Goal: Understand process/instructions: Learn about a topic

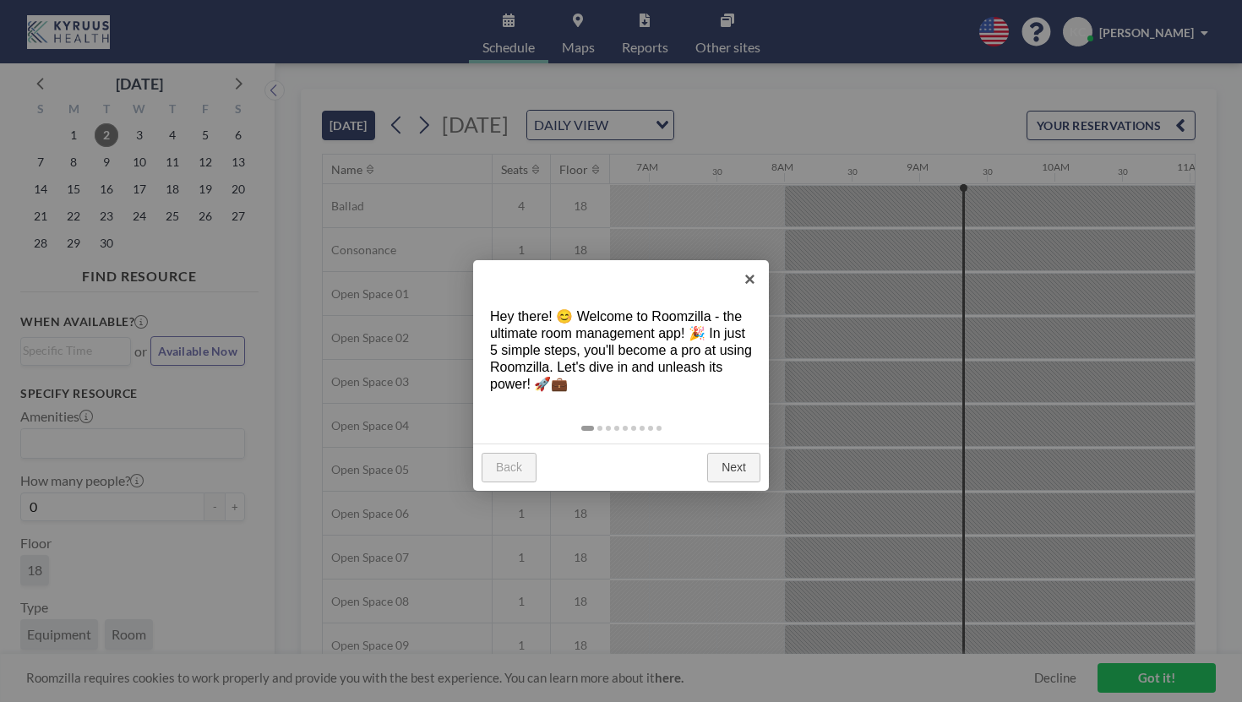
scroll to position [0, 933]
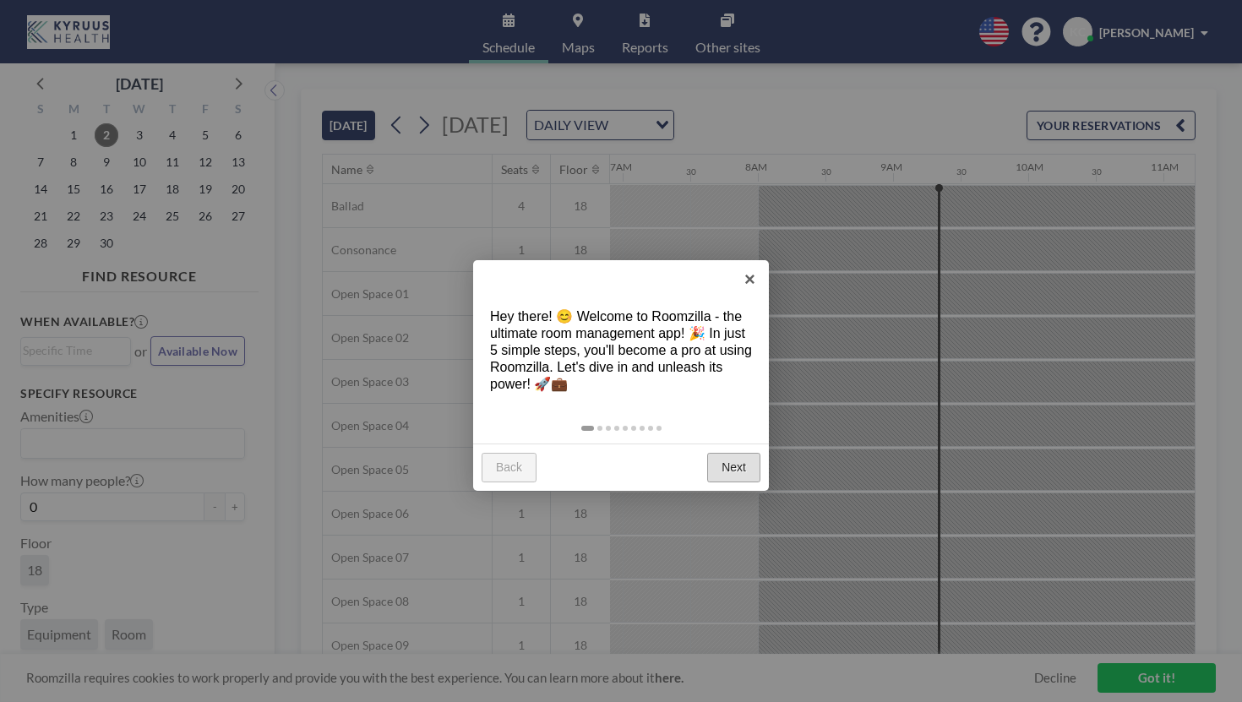
click at [732, 453] on link "Next" at bounding box center [733, 468] width 53 height 30
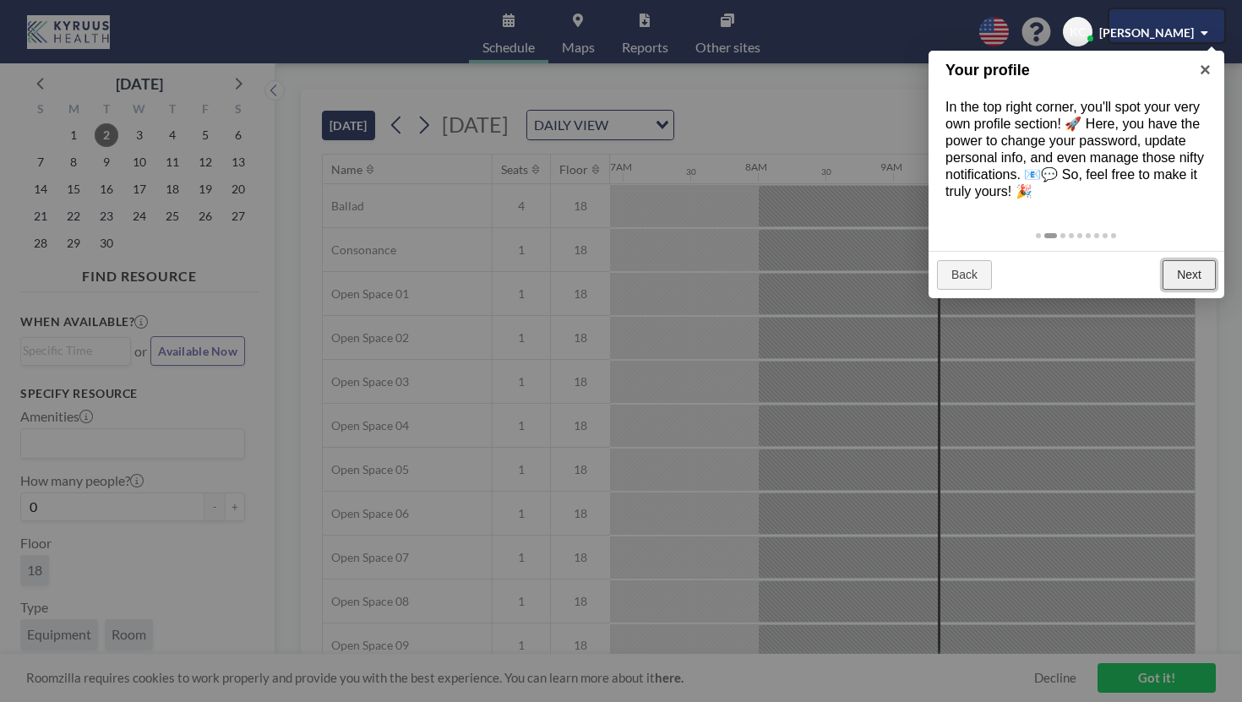
click at [1192, 260] on link "Next" at bounding box center [1188, 275] width 53 height 30
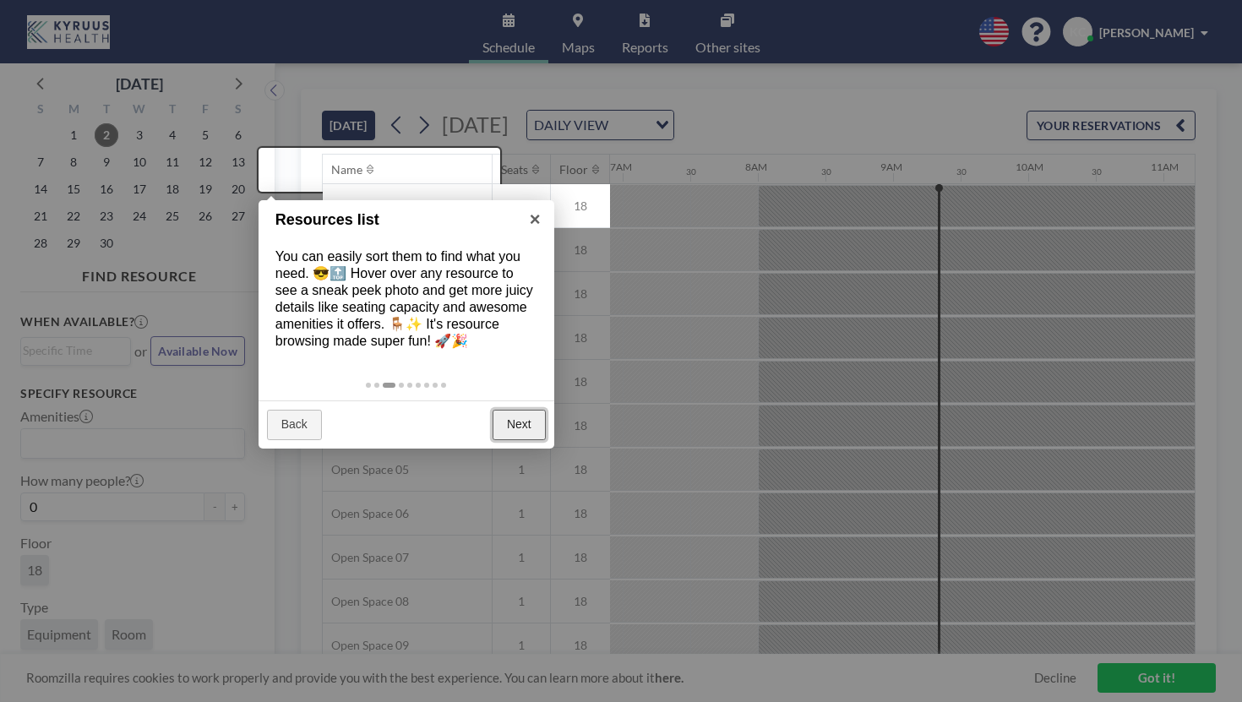
click at [514, 410] on link "Next" at bounding box center [518, 425] width 53 height 30
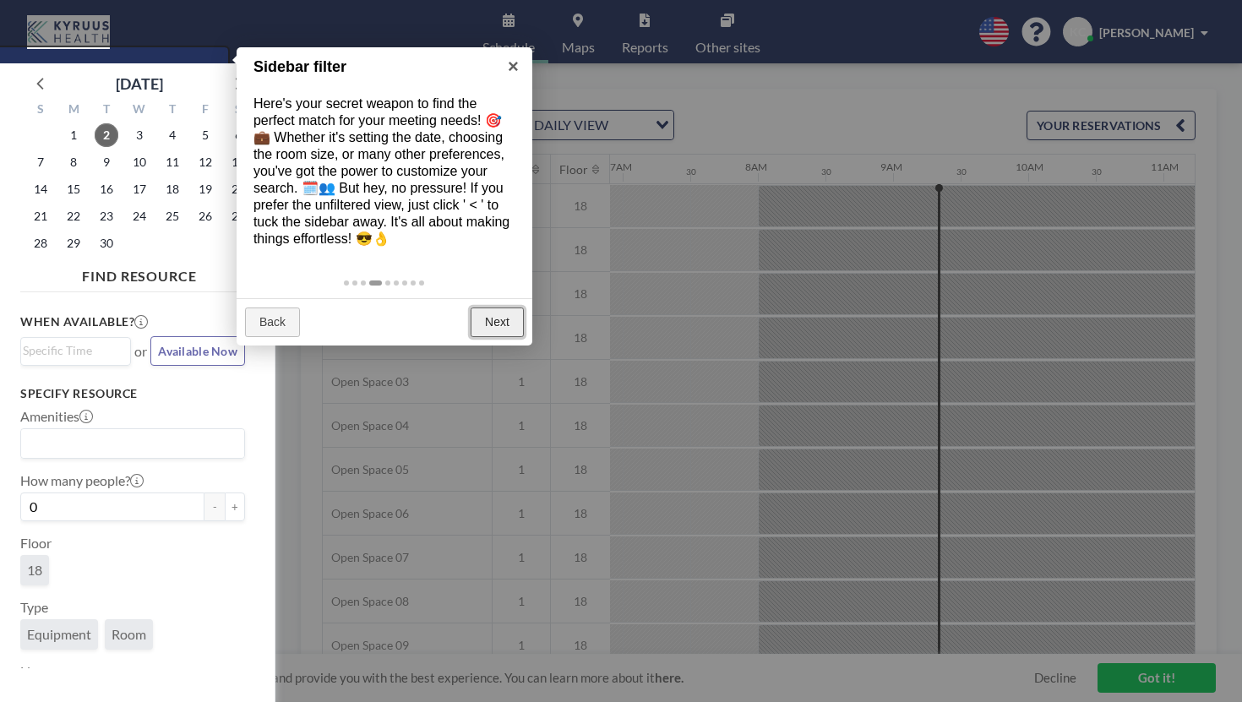
scroll to position [4, 0]
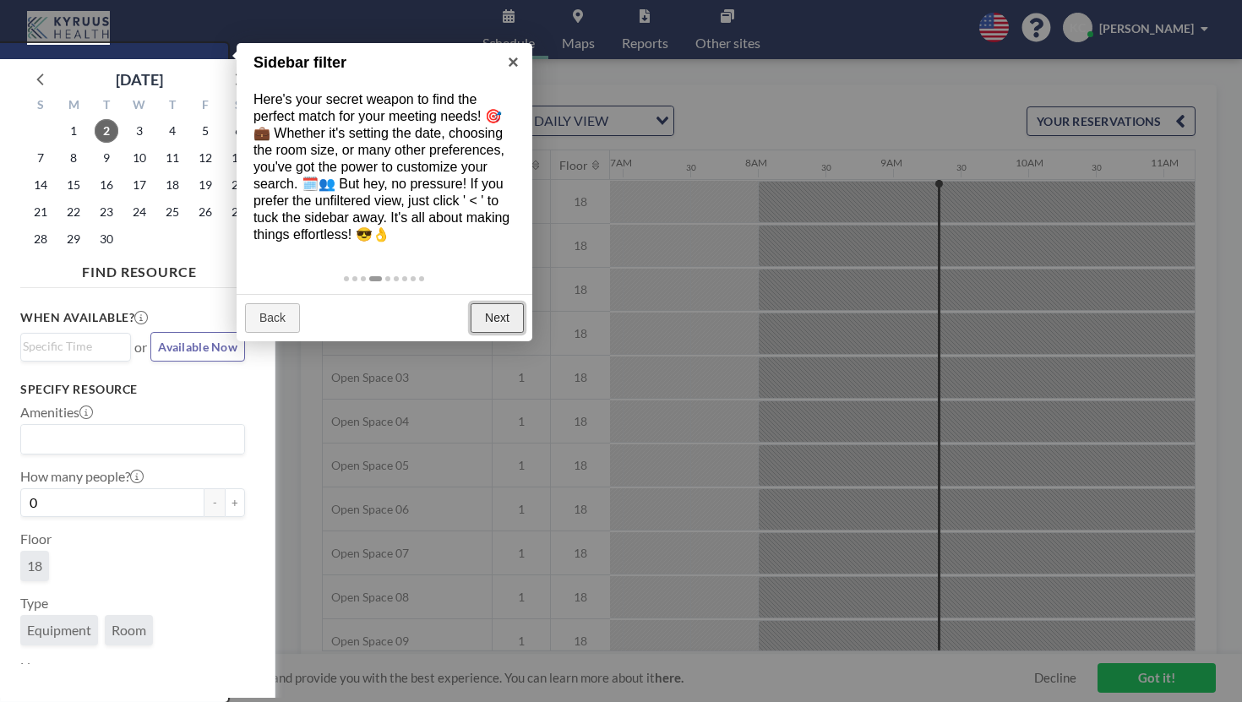
click at [508, 303] on link "Next" at bounding box center [496, 318] width 53 height 30
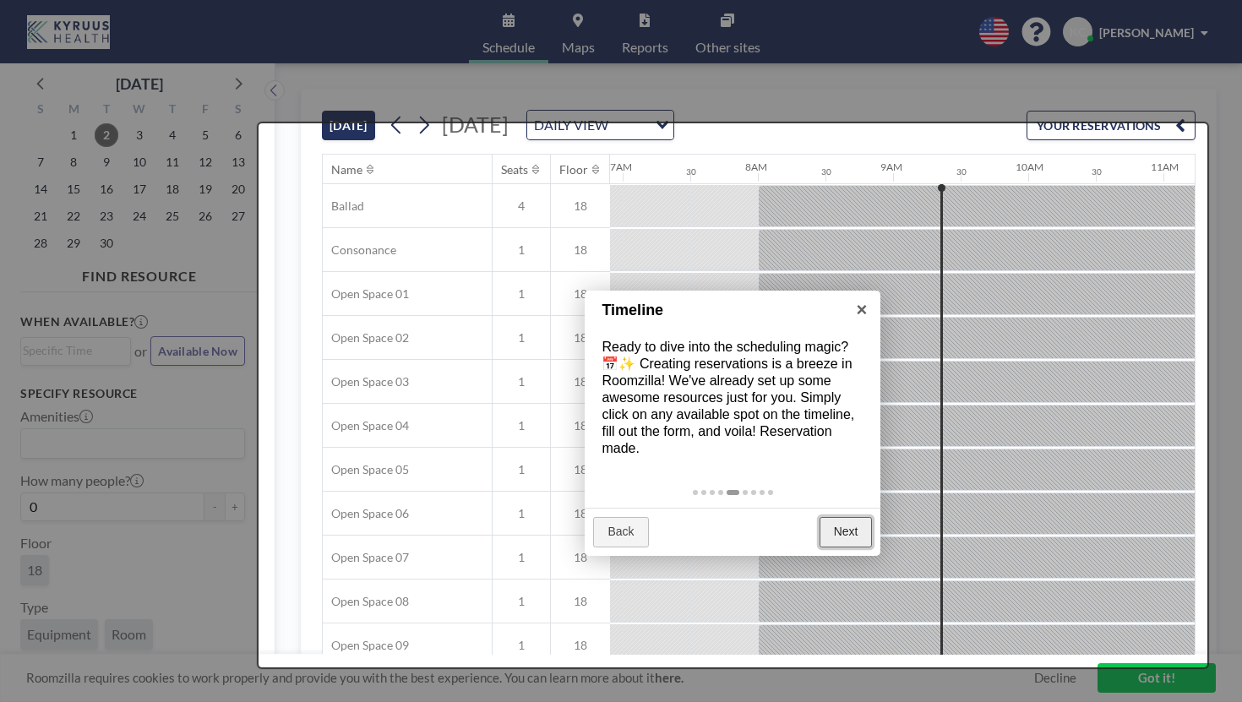
click at [842, 517] on link "Next" at bounding box center [845, 532] width 53 height 30
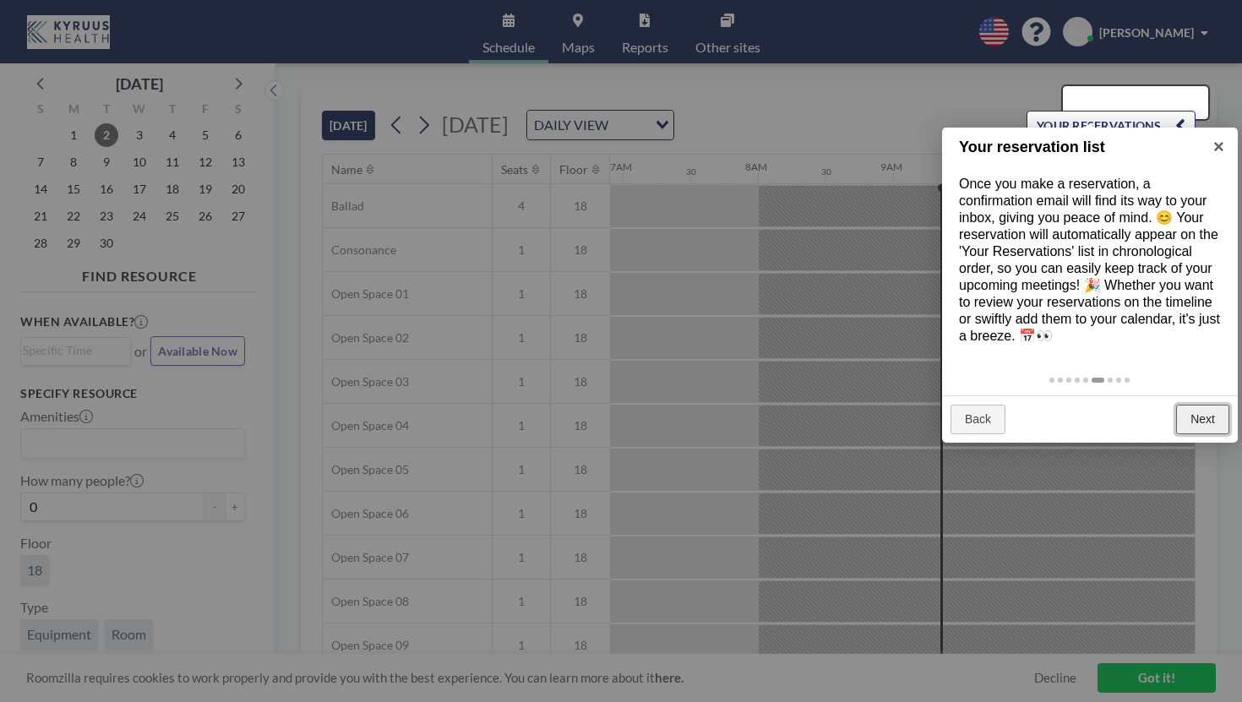
click at [1208, 405] on link "Next" at bounding box center [1202, 420] width 53 height 30
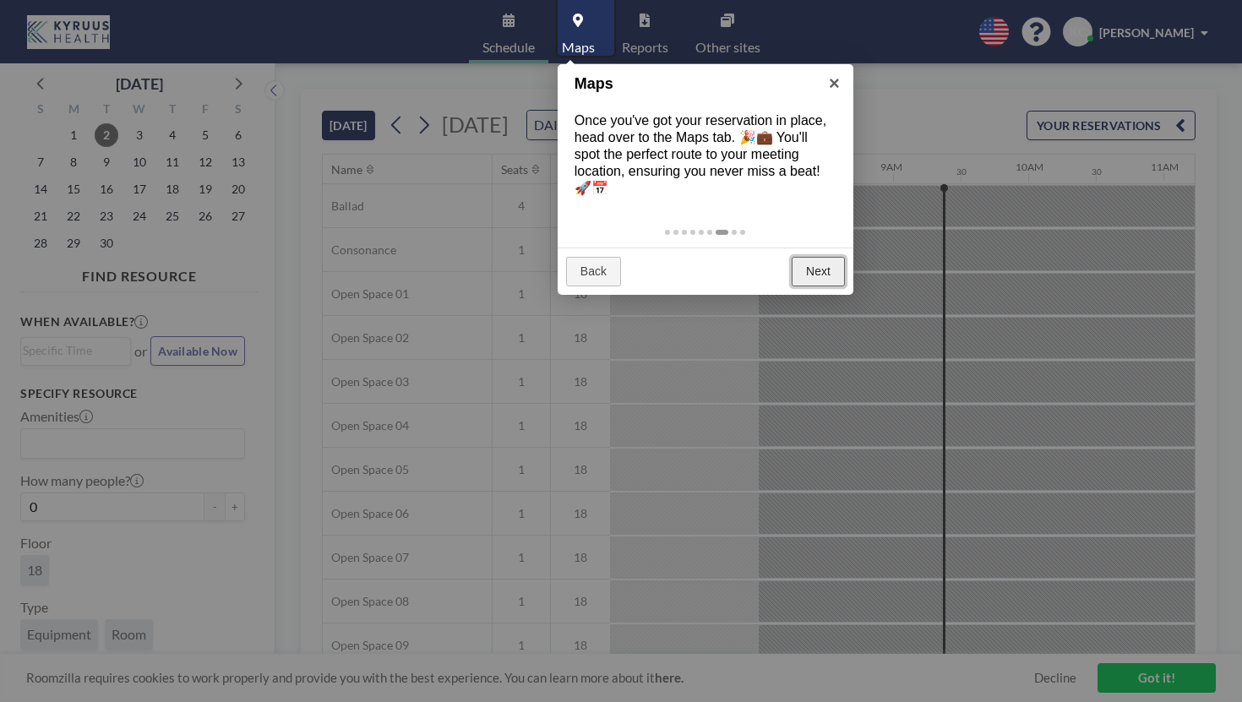
click at [823, 257] on link "Next" at bounding box center [817, 272] width 53 height 30
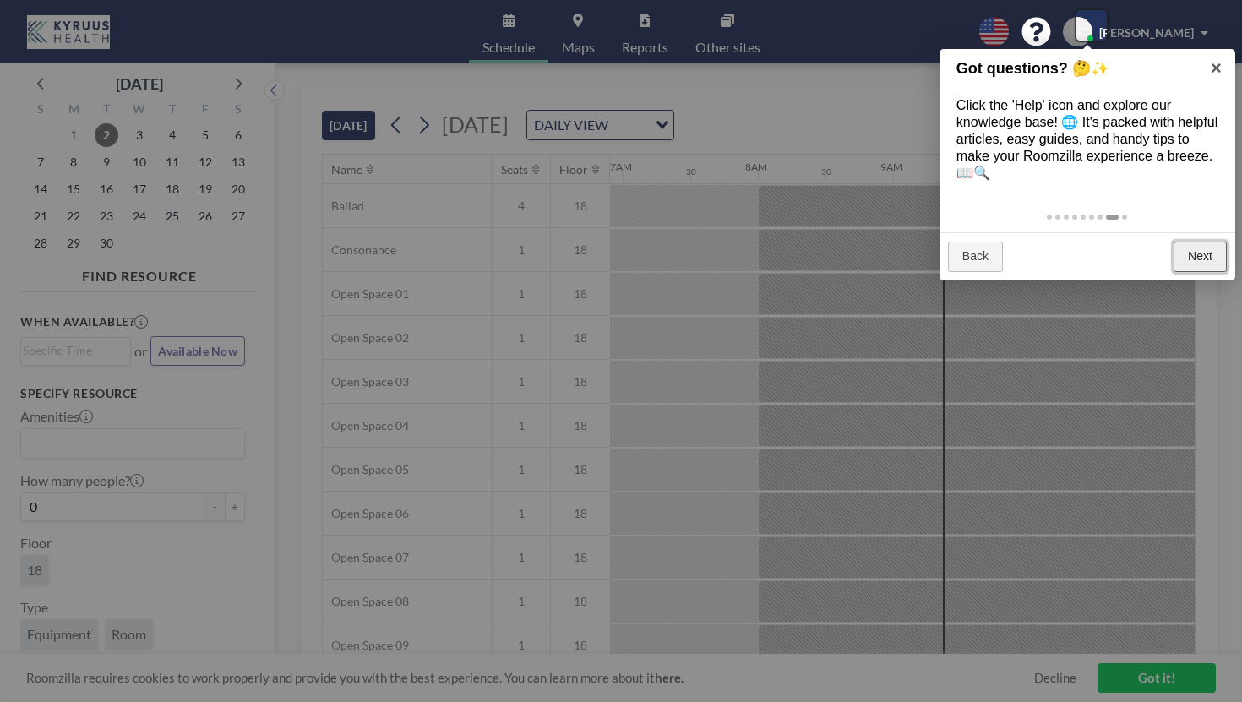
click at [1206, 242] on link "Next" at bounding box center [1199, 257] width 53 height 30
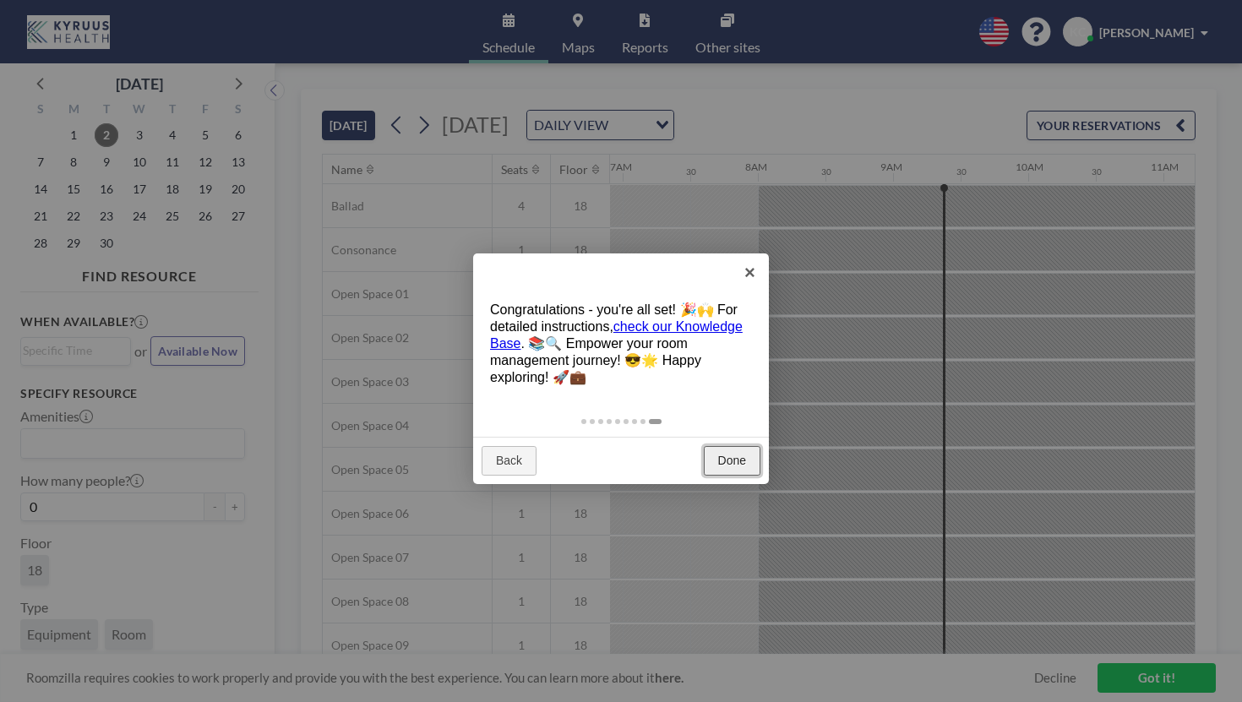
click at [738, 446] on link "Done" at bounding box center [732, 461] width 57 height 30
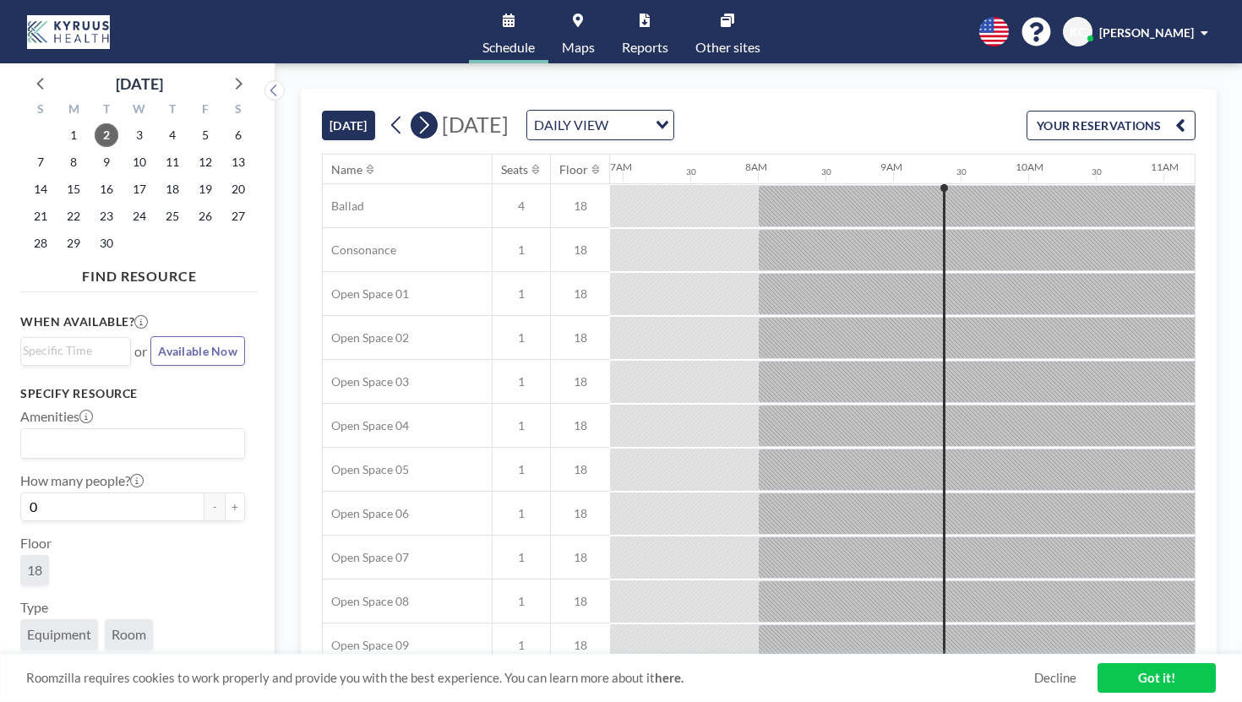
click at [420, 117] on icon at bounding box center [424, 126] width 9 height 18
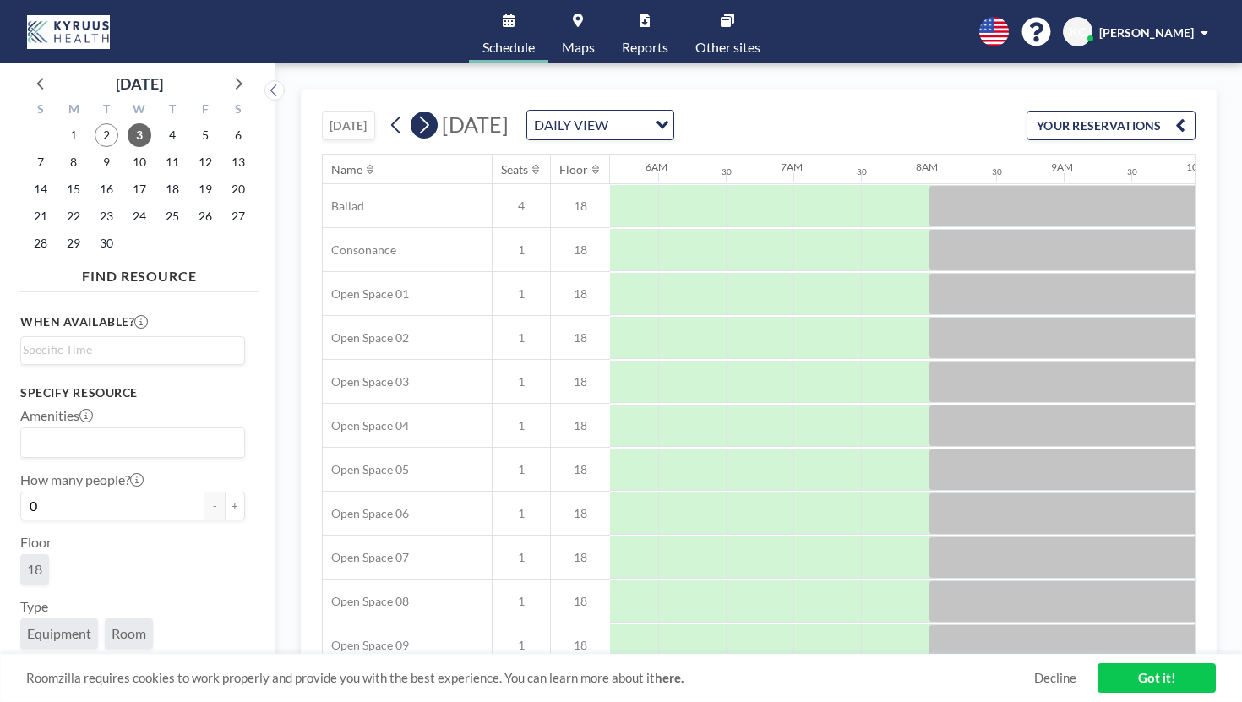
scroll to position [0, 824]
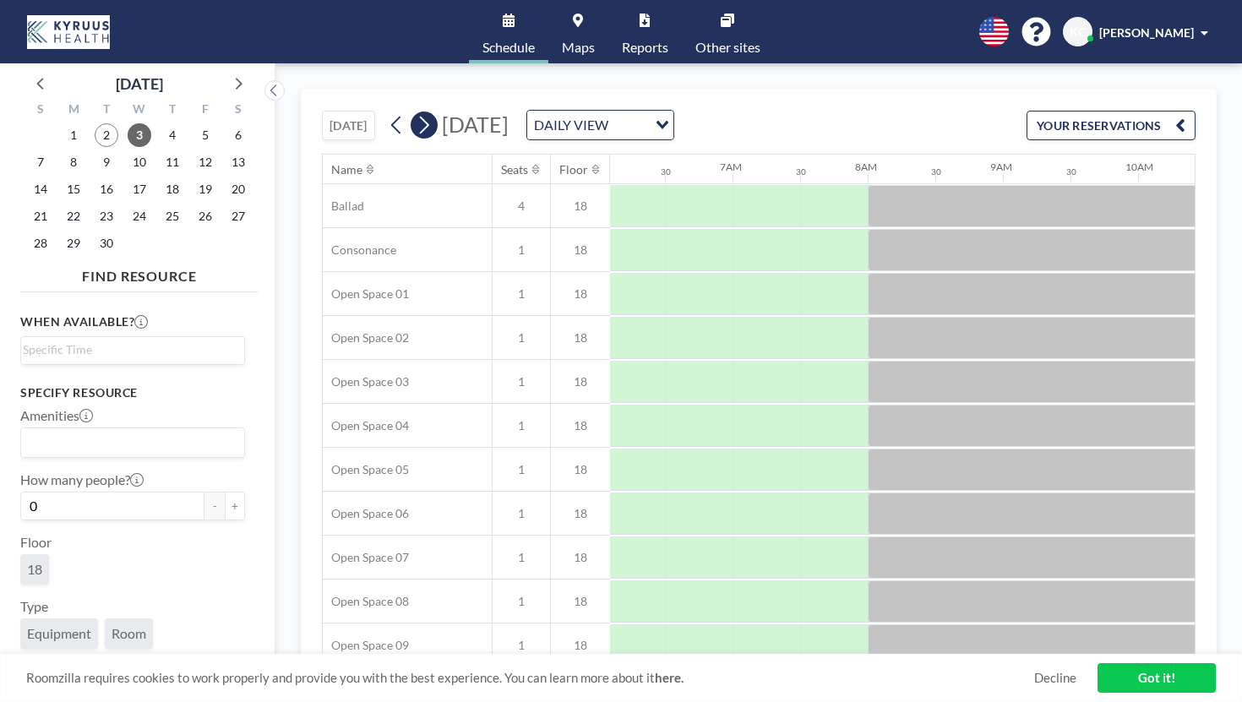
click at [416, 112] on icon at bounding box center [424, 124] width 16 height 25
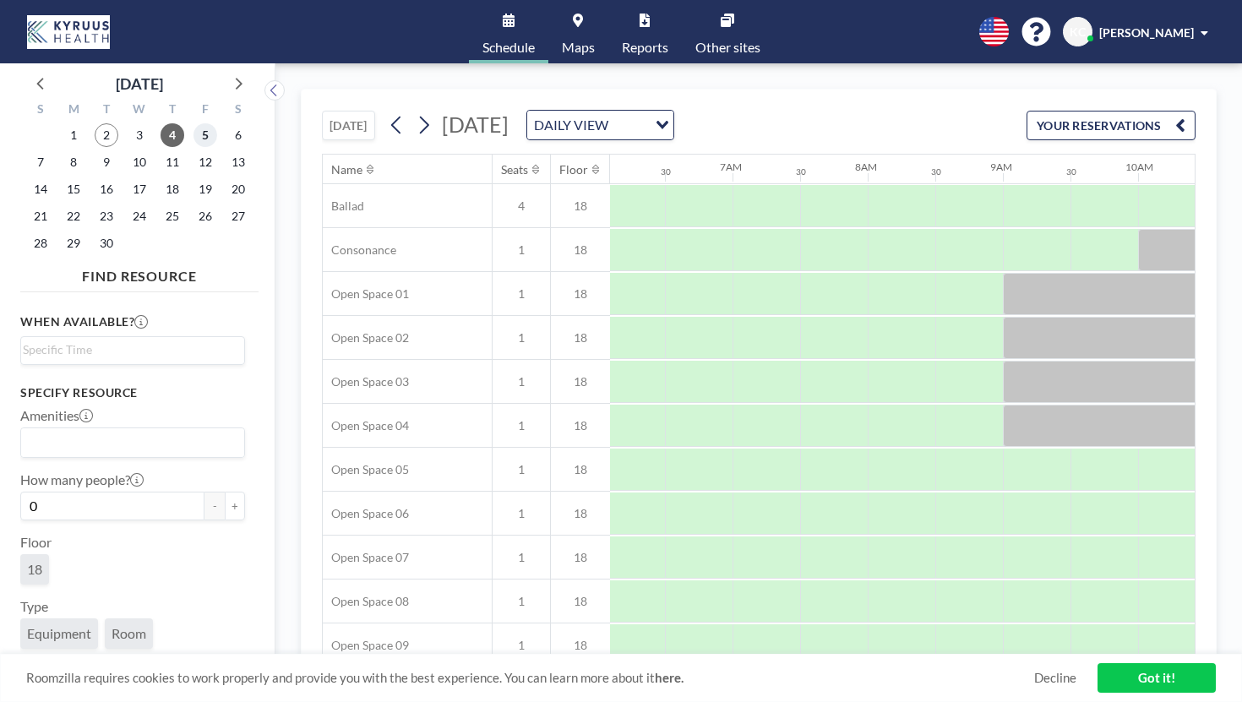
click at [193, 123] on span "5" at bounding box center [205, 135] width 24 height 24
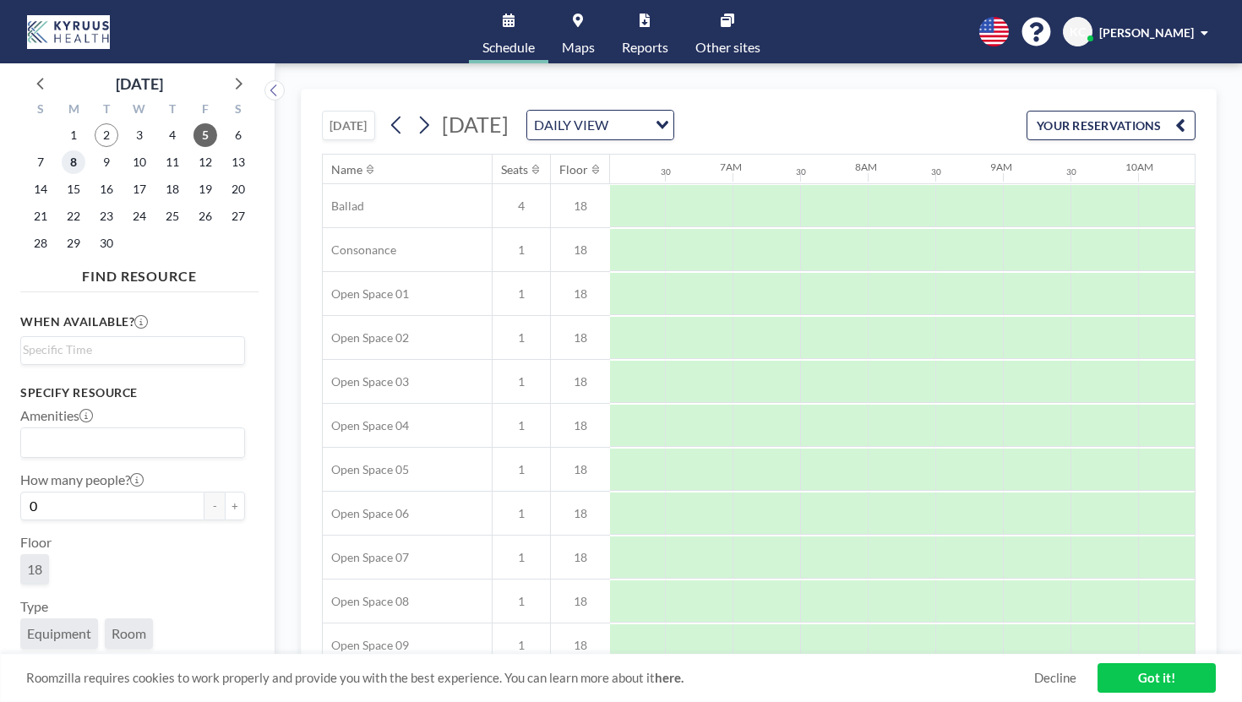
click at [62, 152] on span "8" at bounding box center [74, 162] width 24 height 24
click at [95, 150] on span "9" at bounding box center [107, 162] width 24 height 24
click at [128, 150] on span "10" at bounding box center [140, 162] width 24 height 24
click at [160, 150] on span "11" at bounding box center [172, 162] width 24 height 24
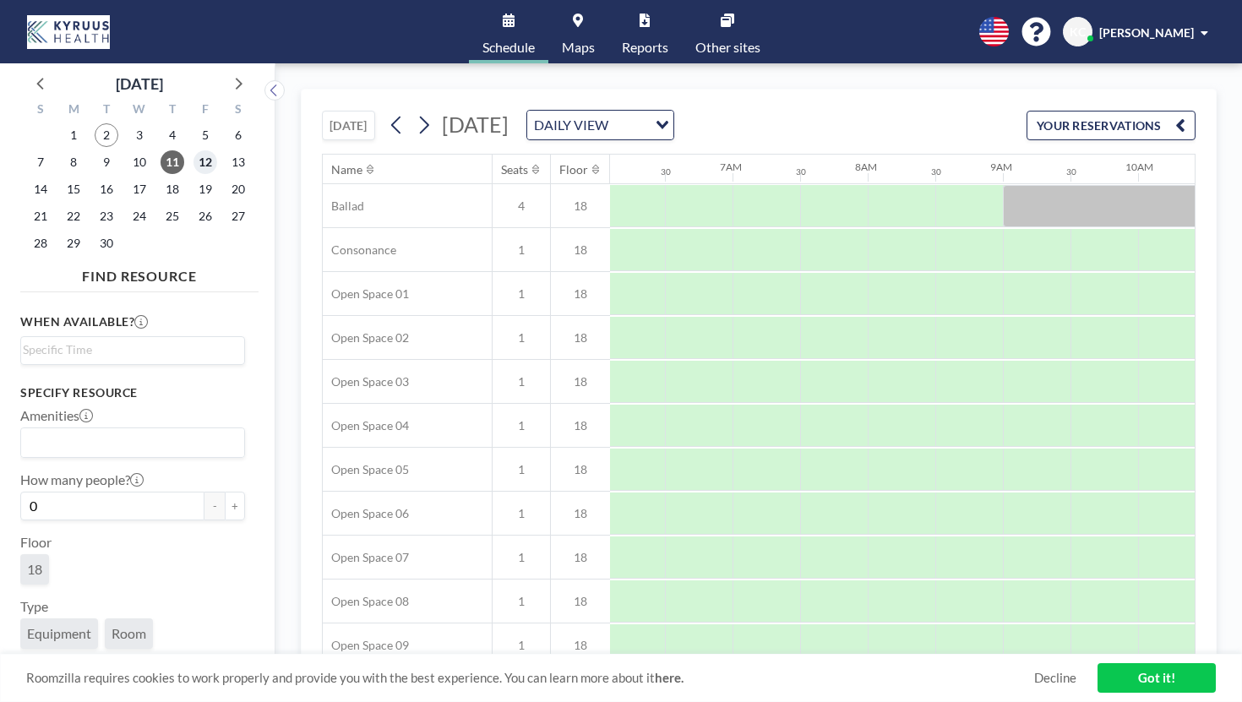
click at [193, 150] on span "12" at bounding box center [205, 162] width 24 height 24
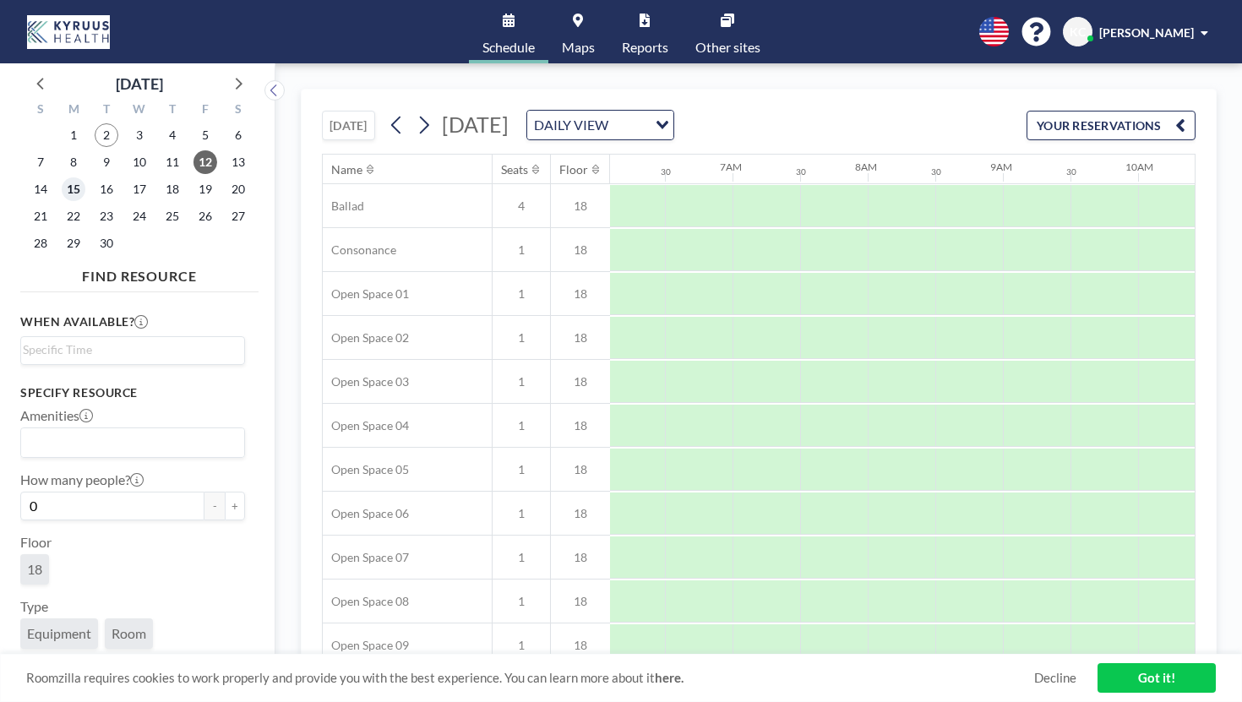
click at [62, 177] on span "15" at bounding box center [74, 189] width 24 height 24
click at [95, 177] on span "16" at bounding box center [107, 189] width 24 height 24
click at [128, 177] on span "17" at bounding box center [140, 189] width 24 height 24
click at [160, 177] on span "18" at bounding box center [172, 189] width 24 height 24
click at [193, 177] on span "19" at bounding box center [205, 189] width 24 height 24
